Goal: Information Seeking & Learning: Learn about a topic

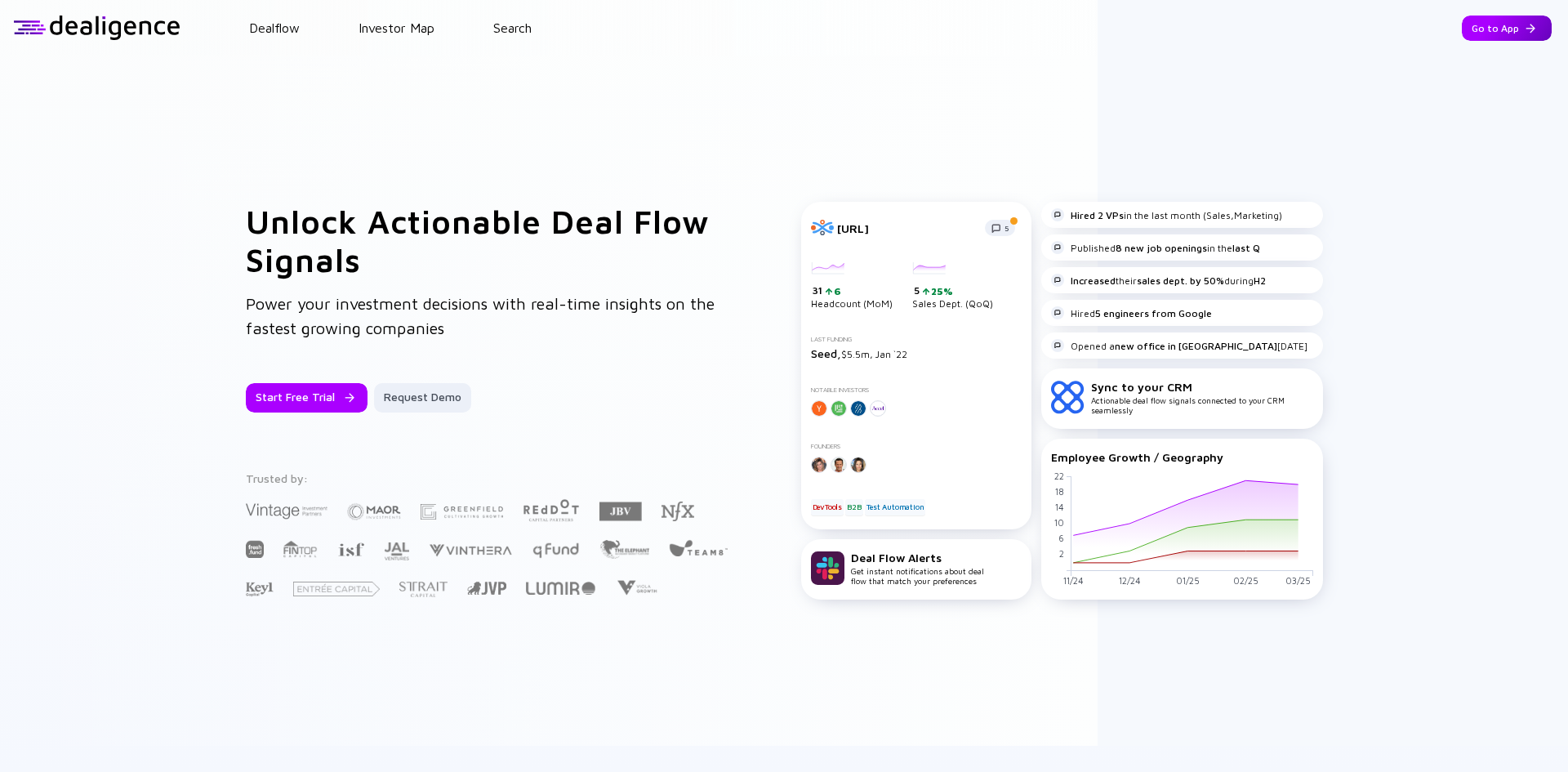
click at [1493, 36] on div "Go to App" at bounding box center [1507, 28] width 90 height 26
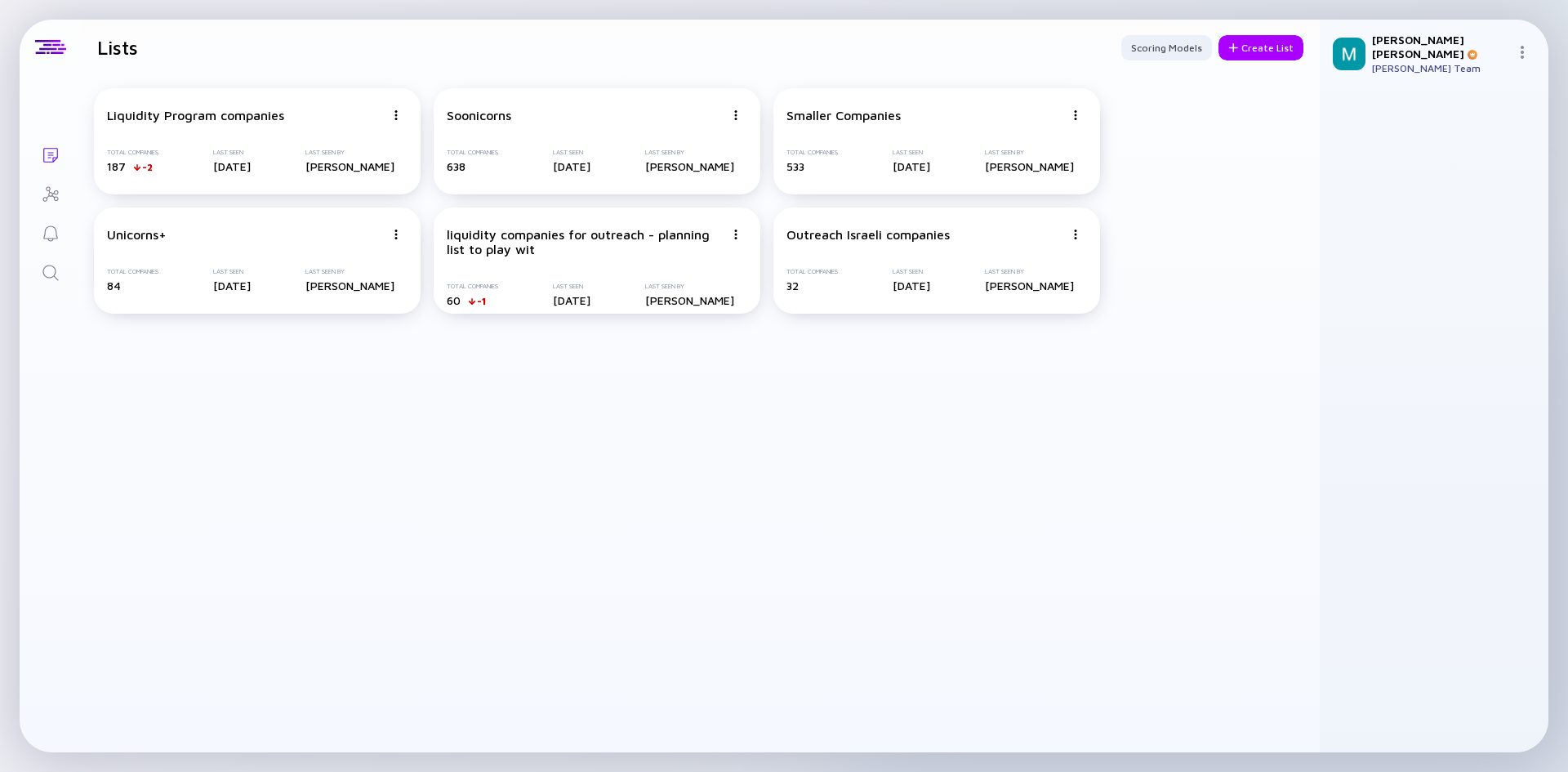
click at [55, 279] on icon "Search" at bounding box center [50, 273] width 20 height 20
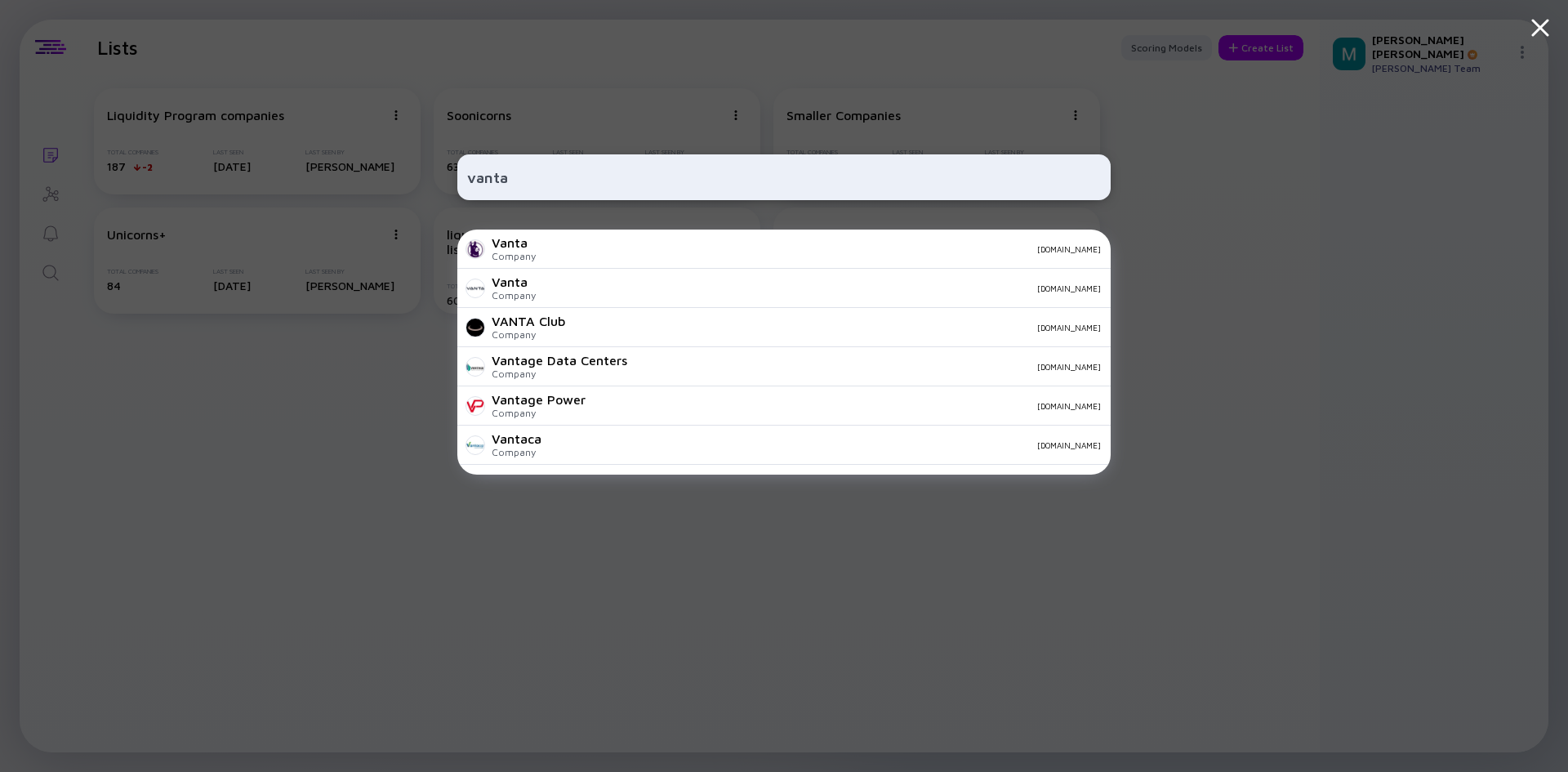
type input "vanta"
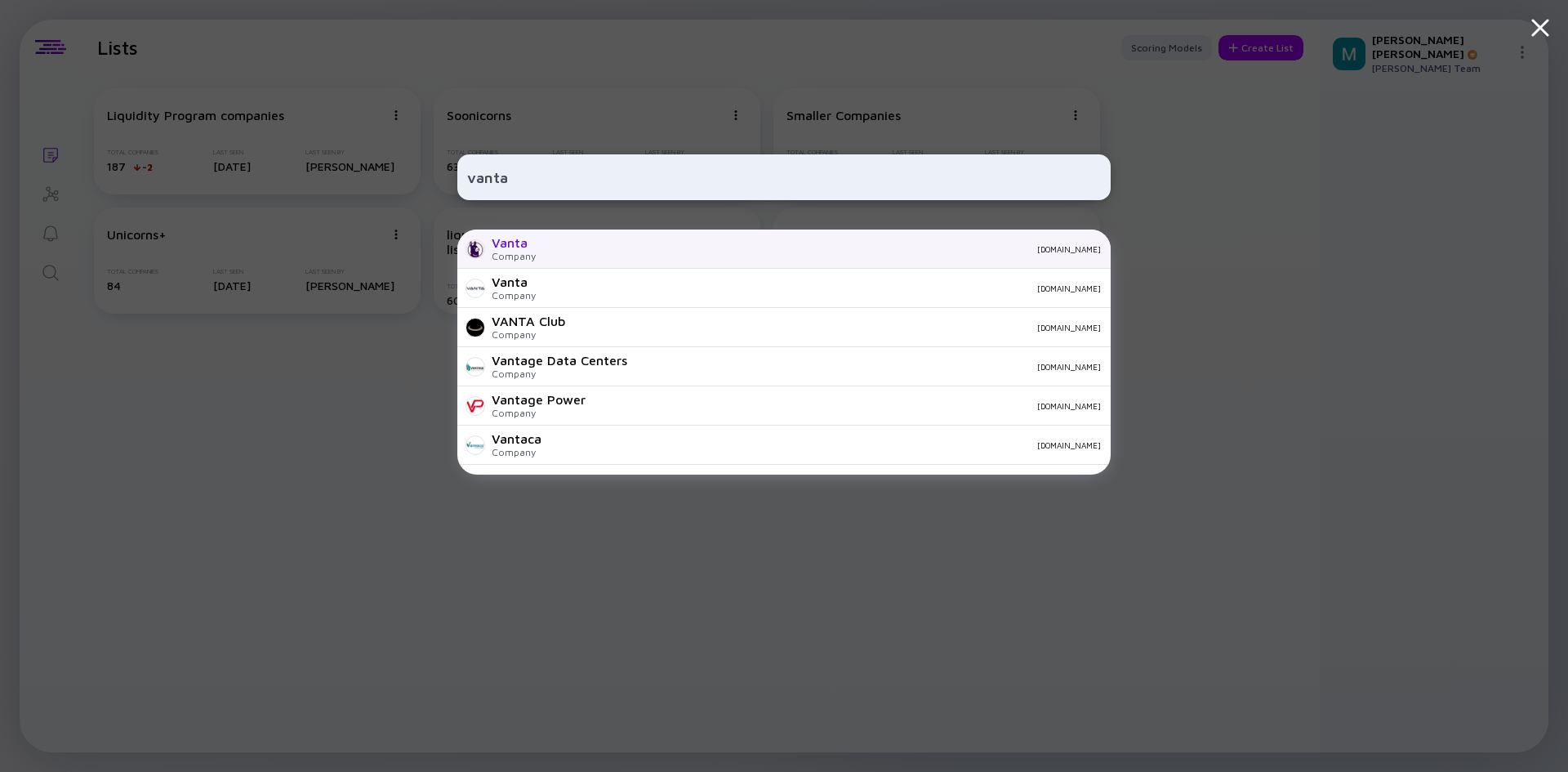
click at [631, 246] on div "[DOMAIN_NAME]" at bounding box center [824, 249] width 552 height 10
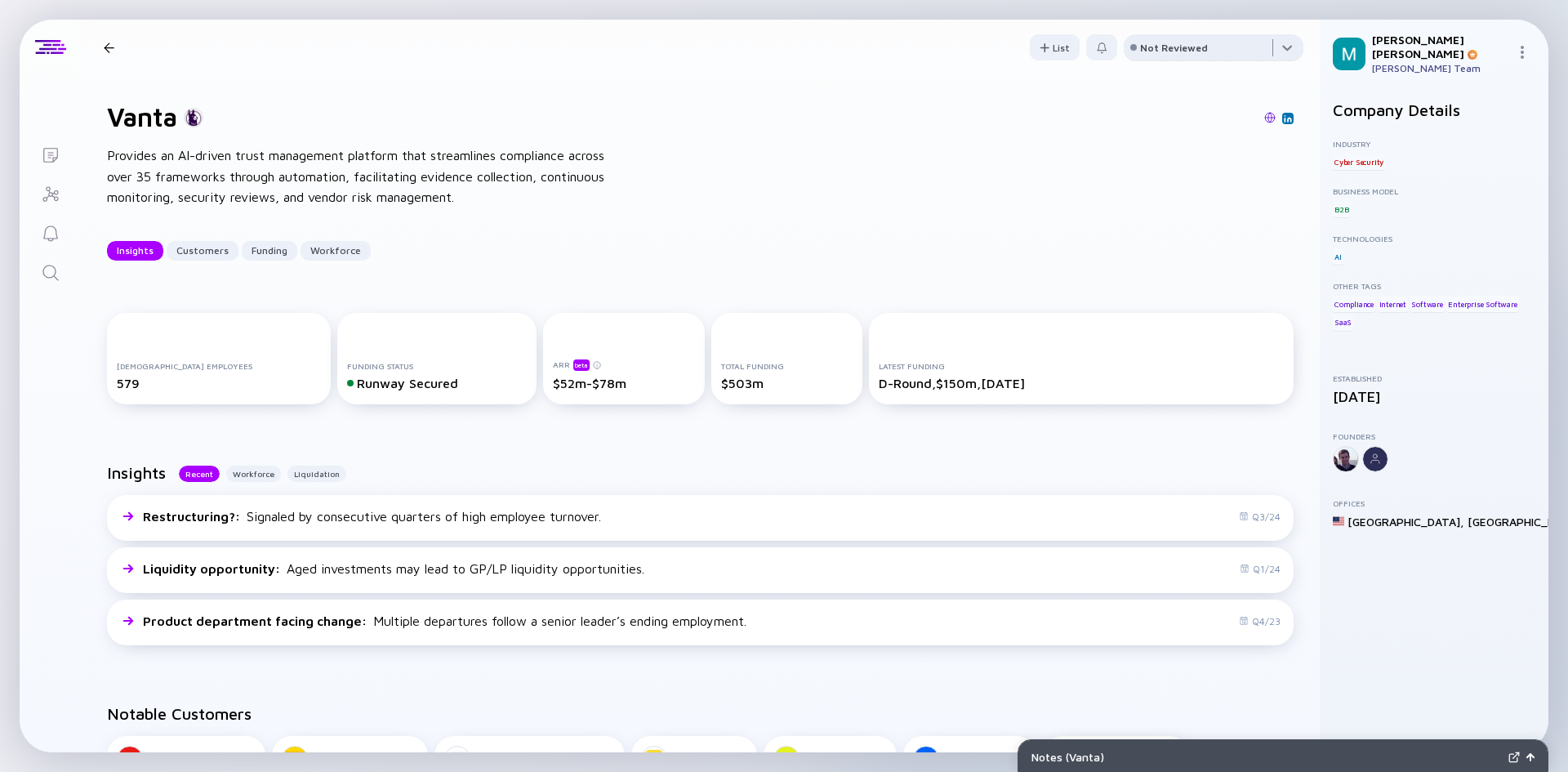
click at [1276, 48] on div at bounding box center [1213, 50] width 180 height 32
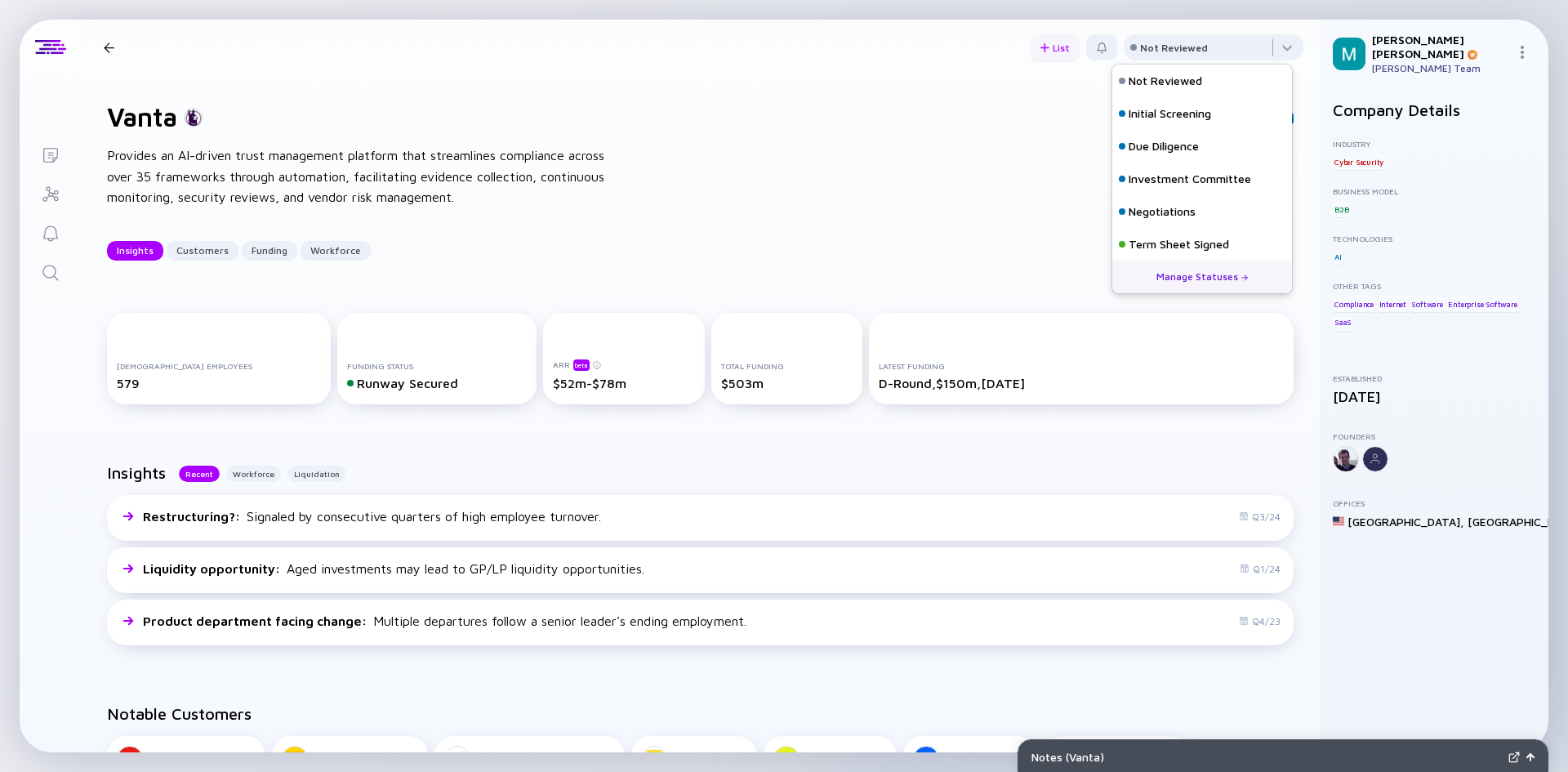
click at [1040, 46] on div at bounding box center [1045, 47] width 10 height 9
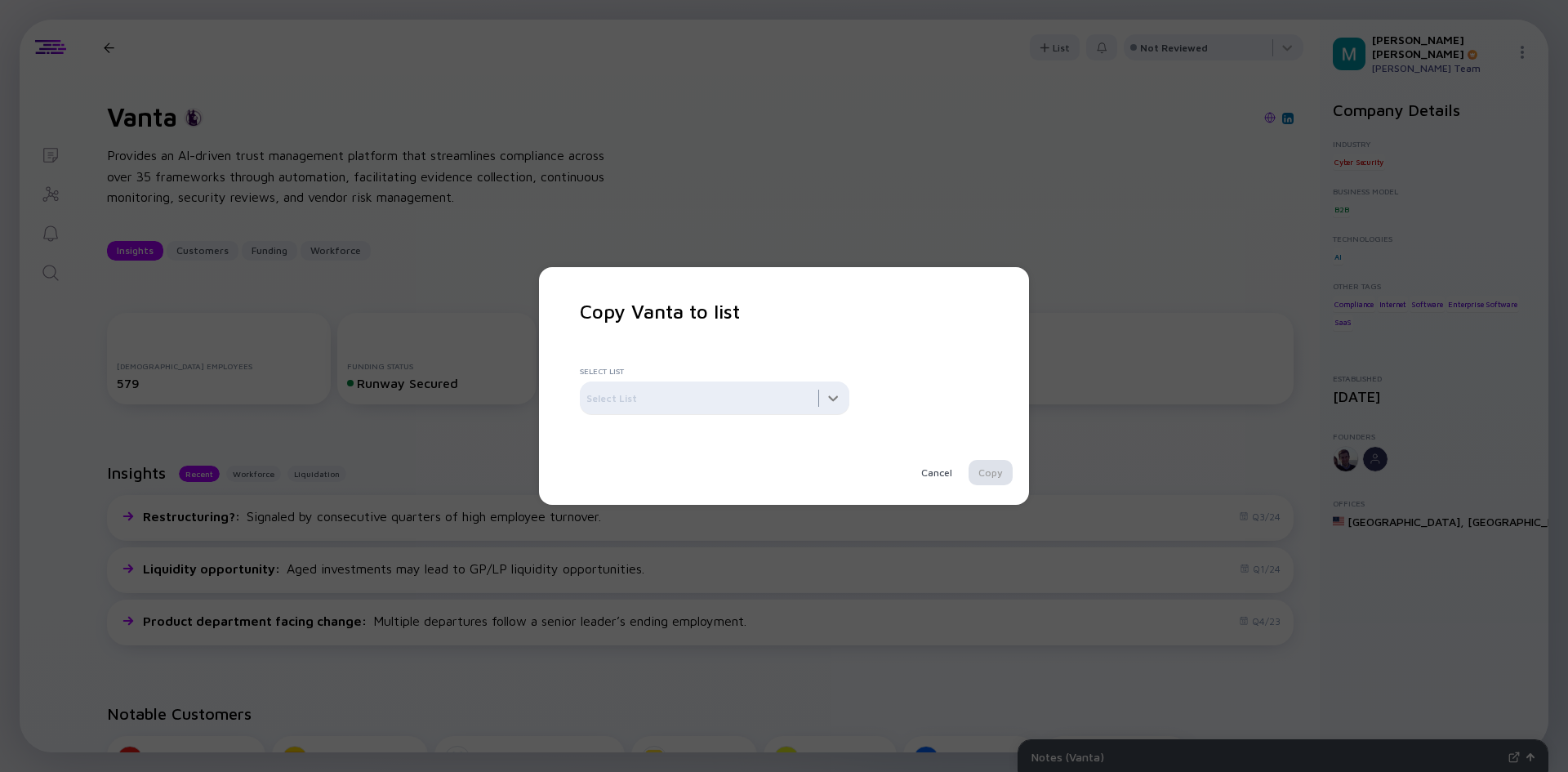
click at [833, 400] on div at bounding box center [715, 397] width 270 height 32
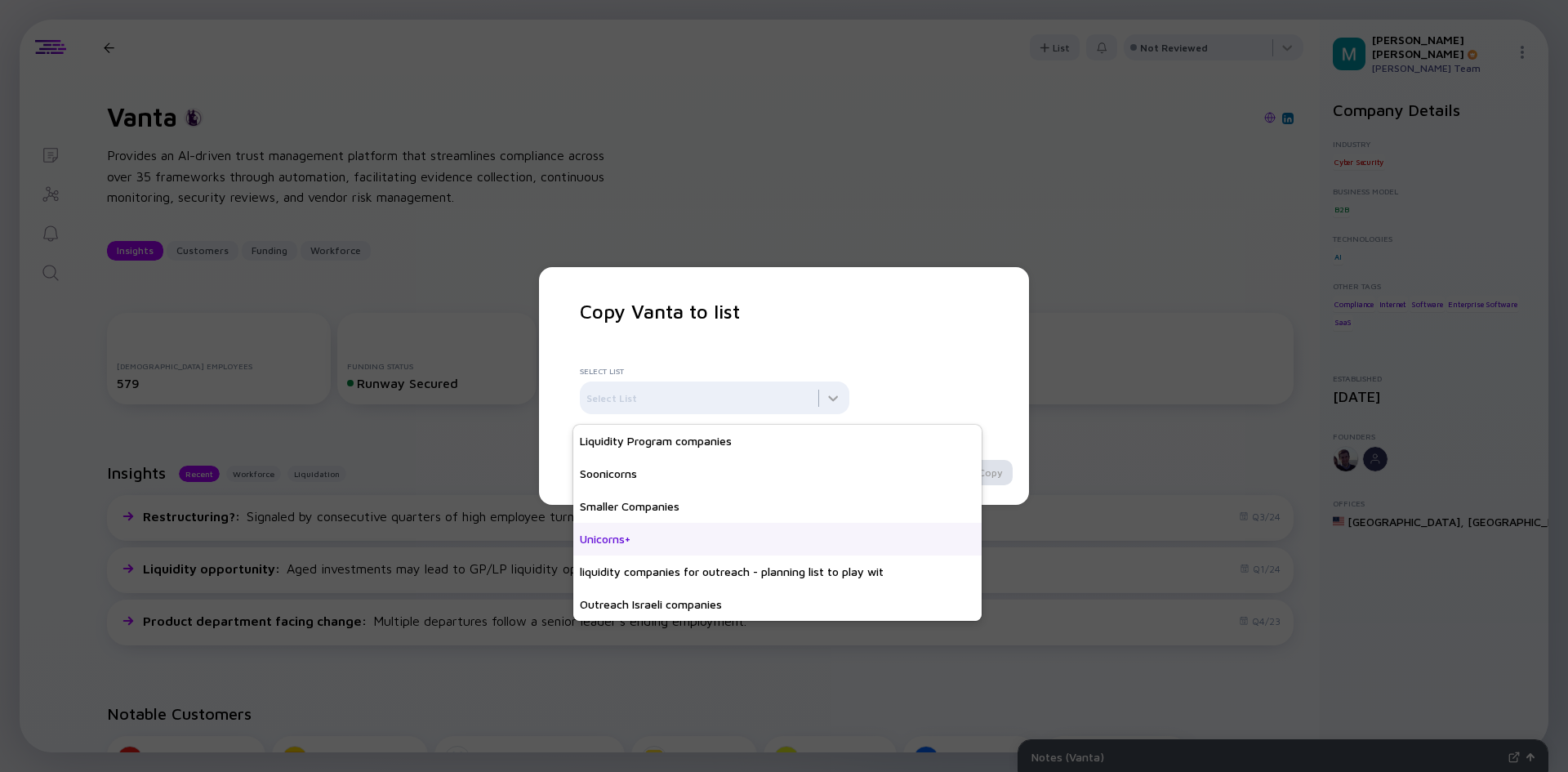
click at [702, 536] on div "Unicorns+" at bounding box center [778, 539] width 409 height 32
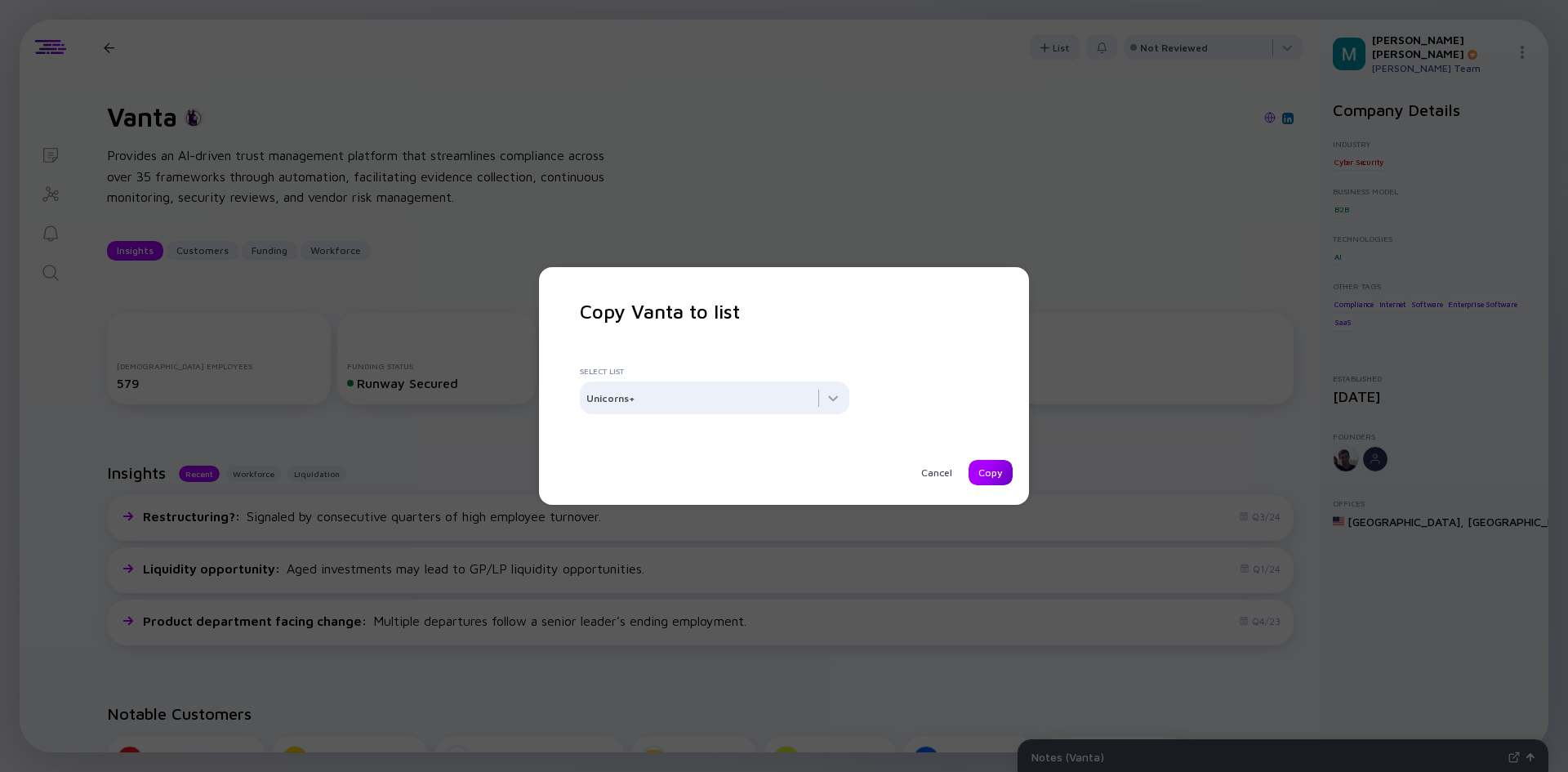
click at [1003, 473] on div "Copy" at bounding box center [990, 472] width 44 height 26
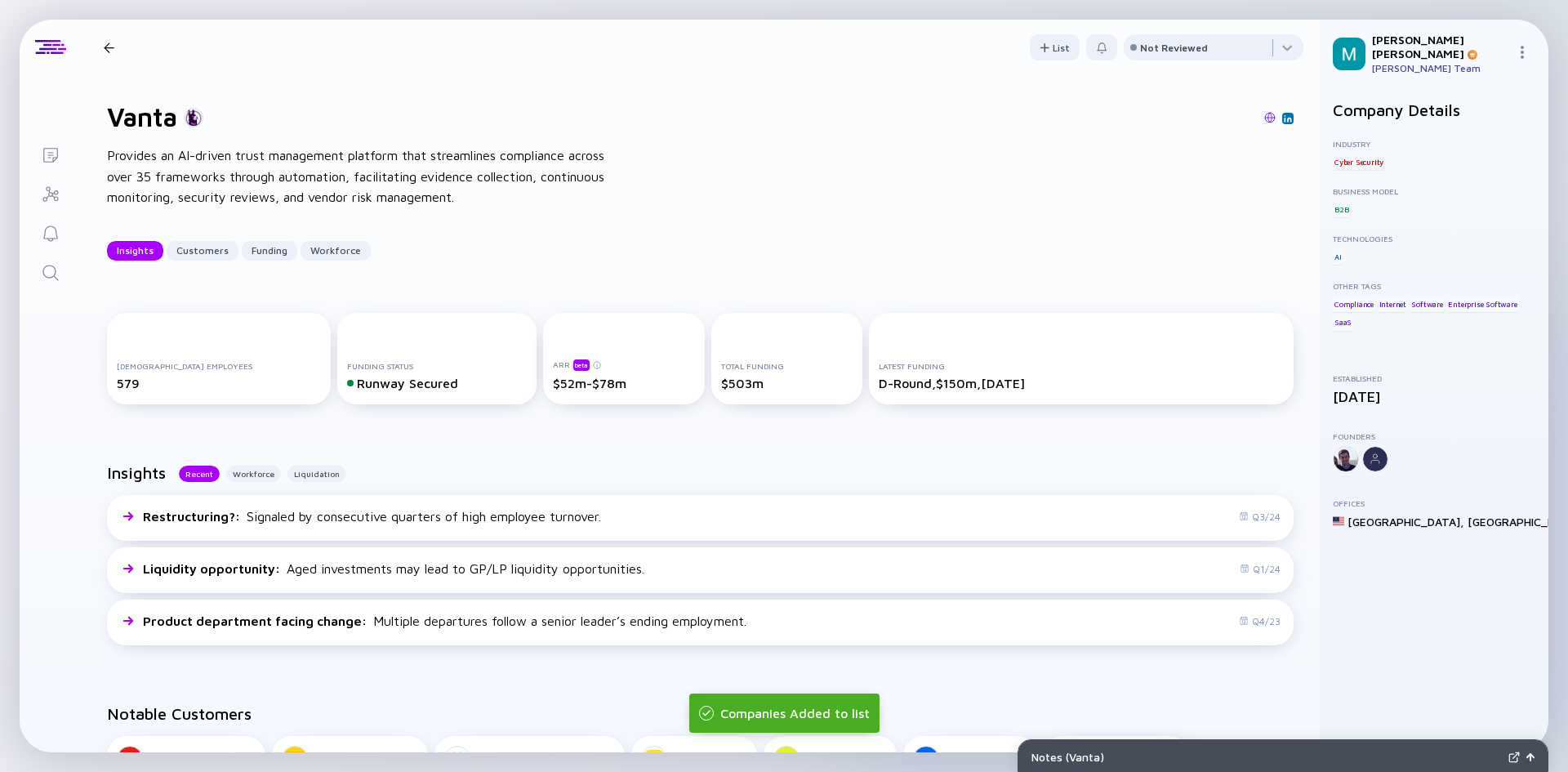
click at [48, 268] on icon "Search" at bounding box center [50, 273] width 20 height 20
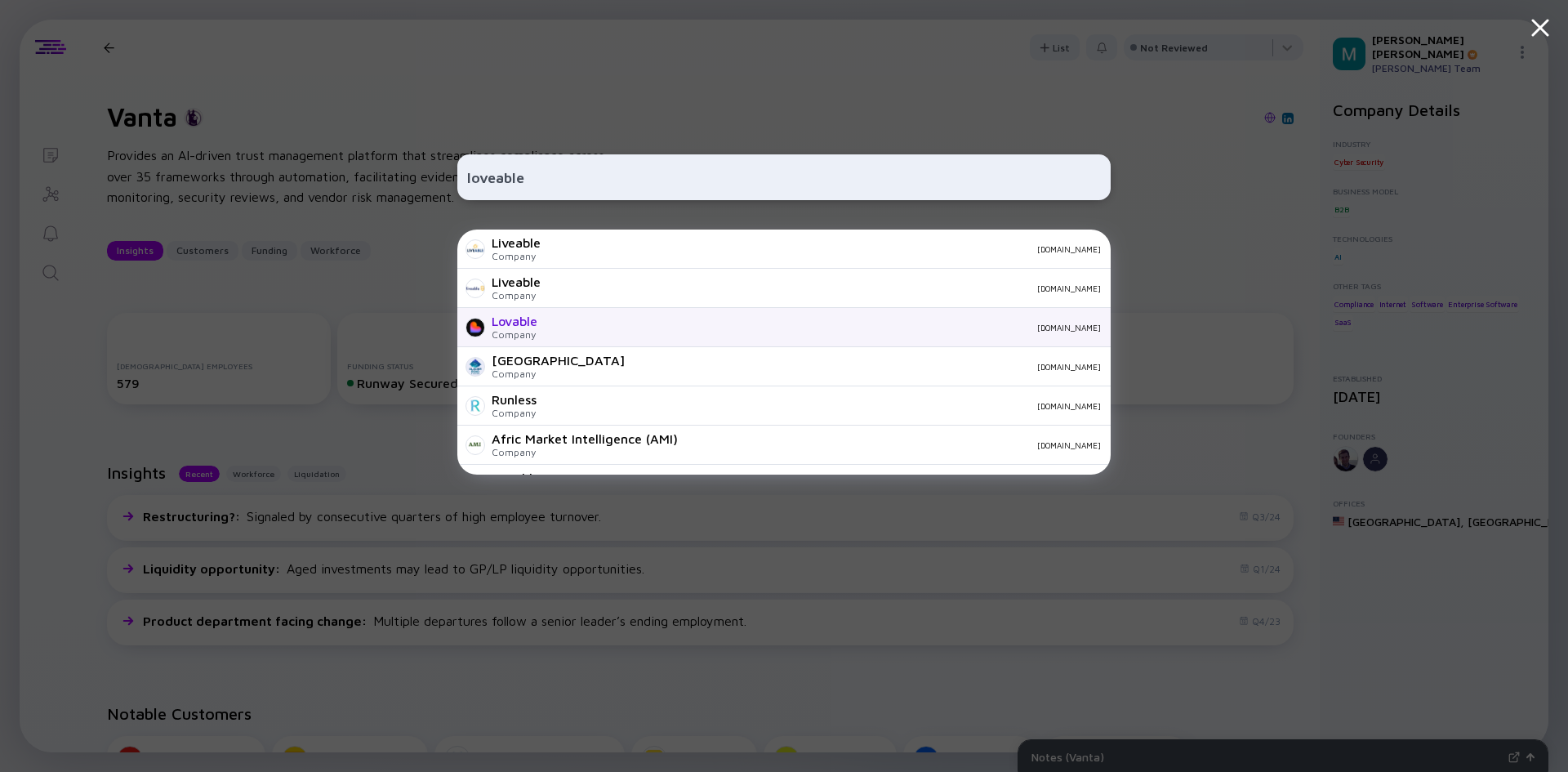
type input "loveable"
click at [529, 316] on div "Lovable" at bounding box center [514, 321] width 46 height 15
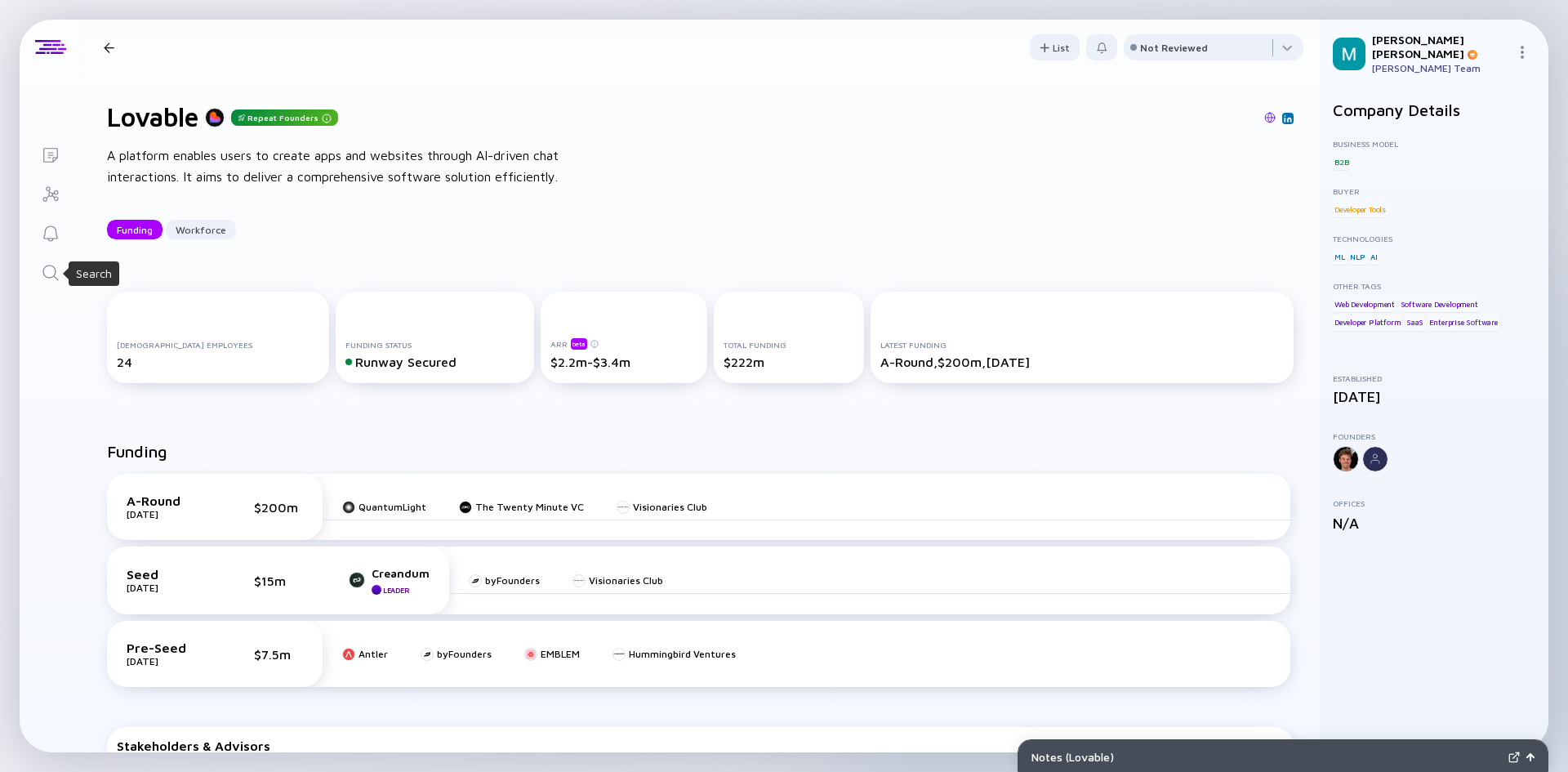
click at [57, 271] on icon "Search" at bounding box center [50, 273] width 20 height 20
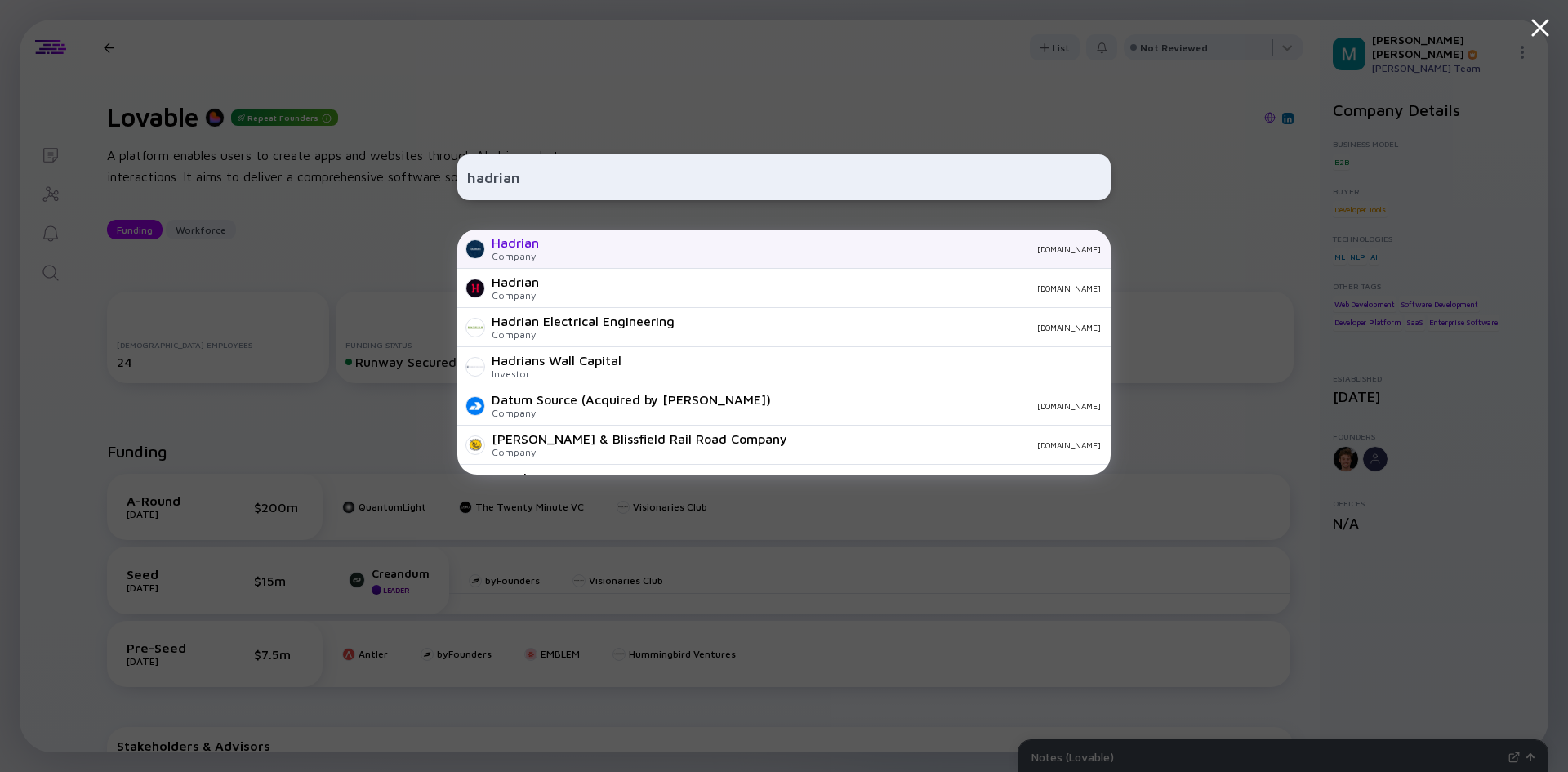
type input "hadrian"
click at [587, 251] on div "[DOMAIN_NAME]" at bounding box center [826, 249] width 549 height 10
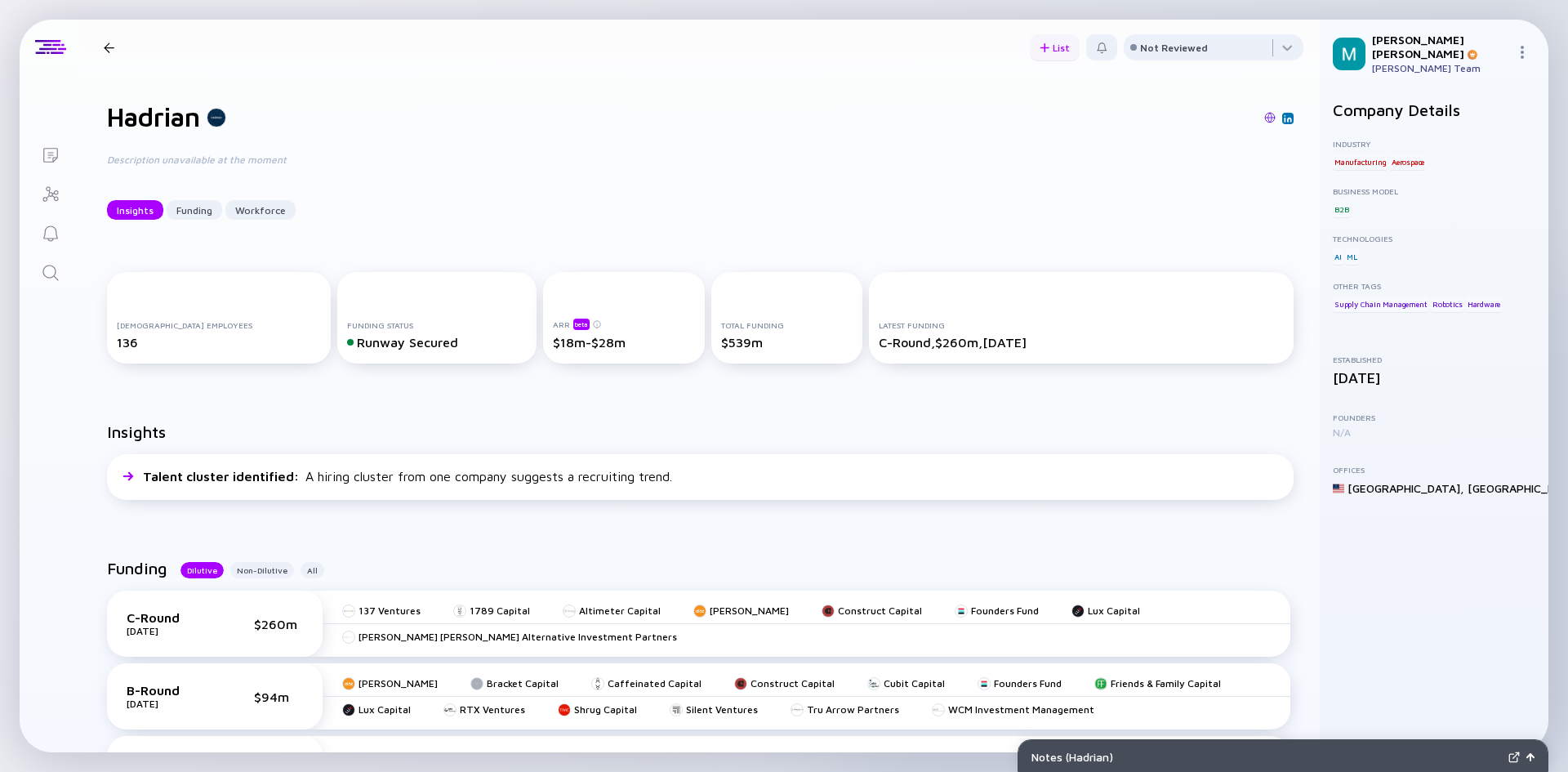
click at [1056, 45] on div "List" at bounding box center [1055, 47] width 50 height 26
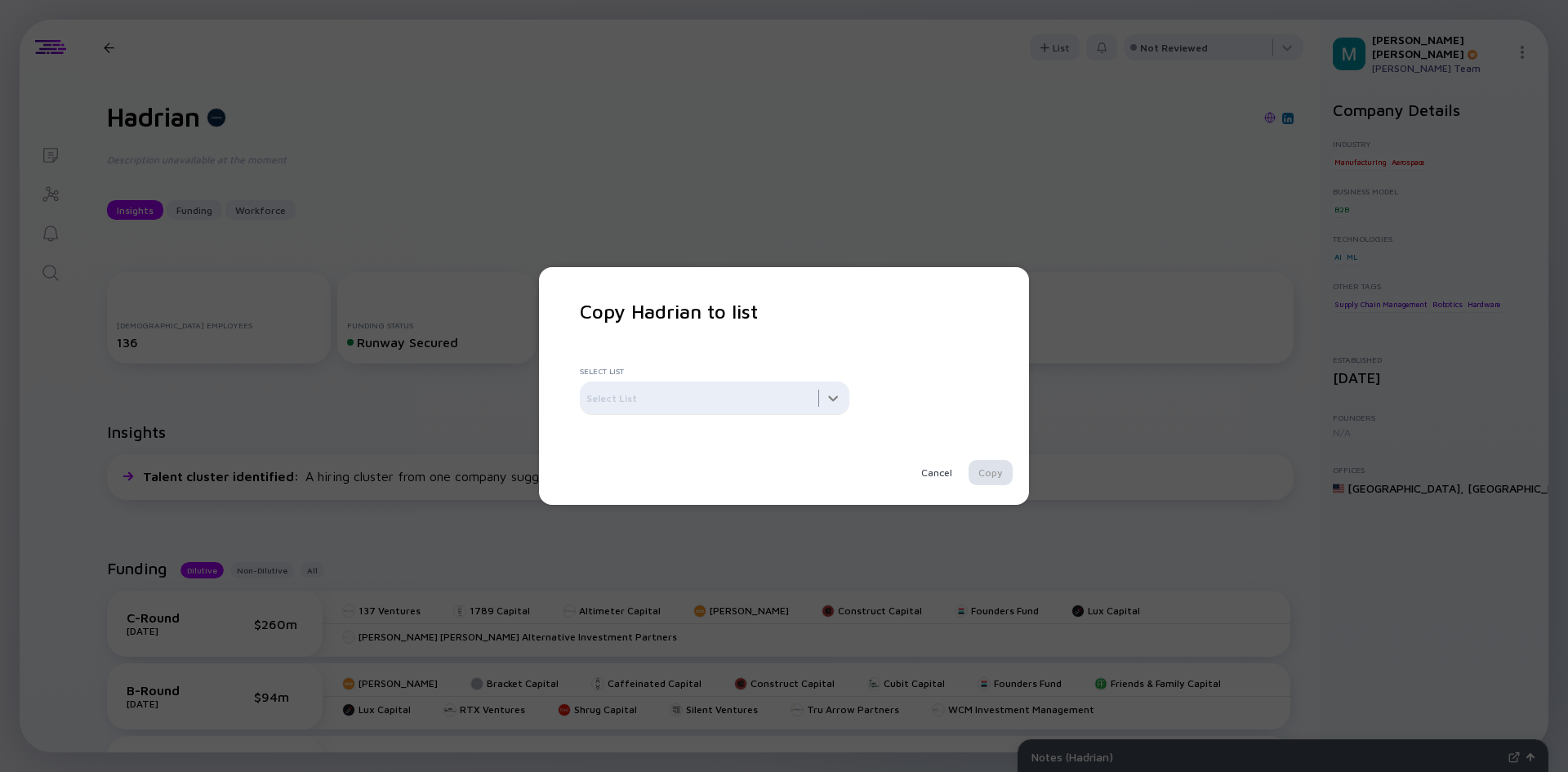
click at [837, 396] on div at bounding box center [715, 397] width 270 height 32
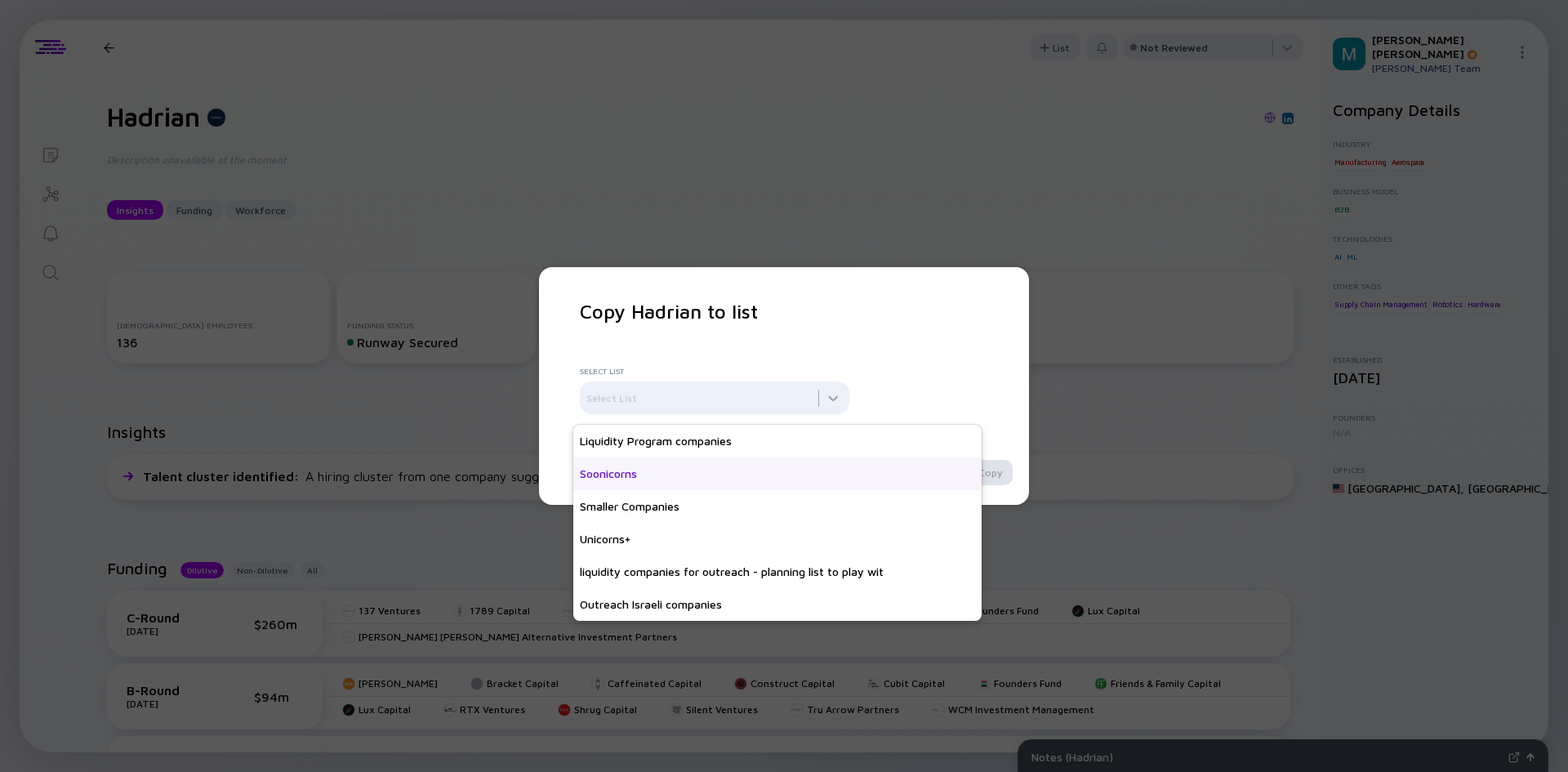
click at [638, 469] on div "Soonicorns" at bounding box center [778, 473] width 409 height 32
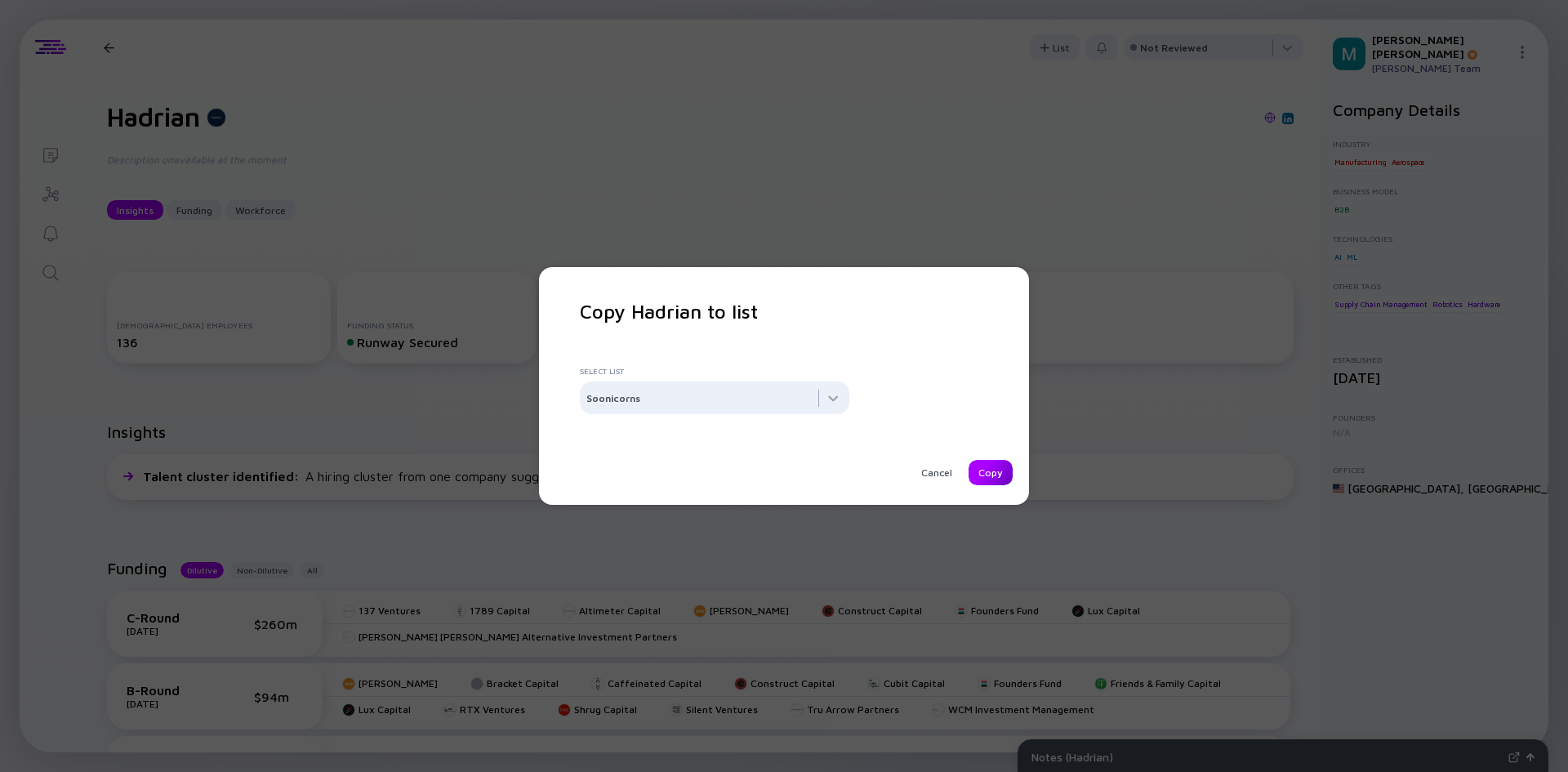
click at [981, 476] on div "Copy" at bounding box center [990, 472] width 44 height 26
